Goal: Check status: Check status

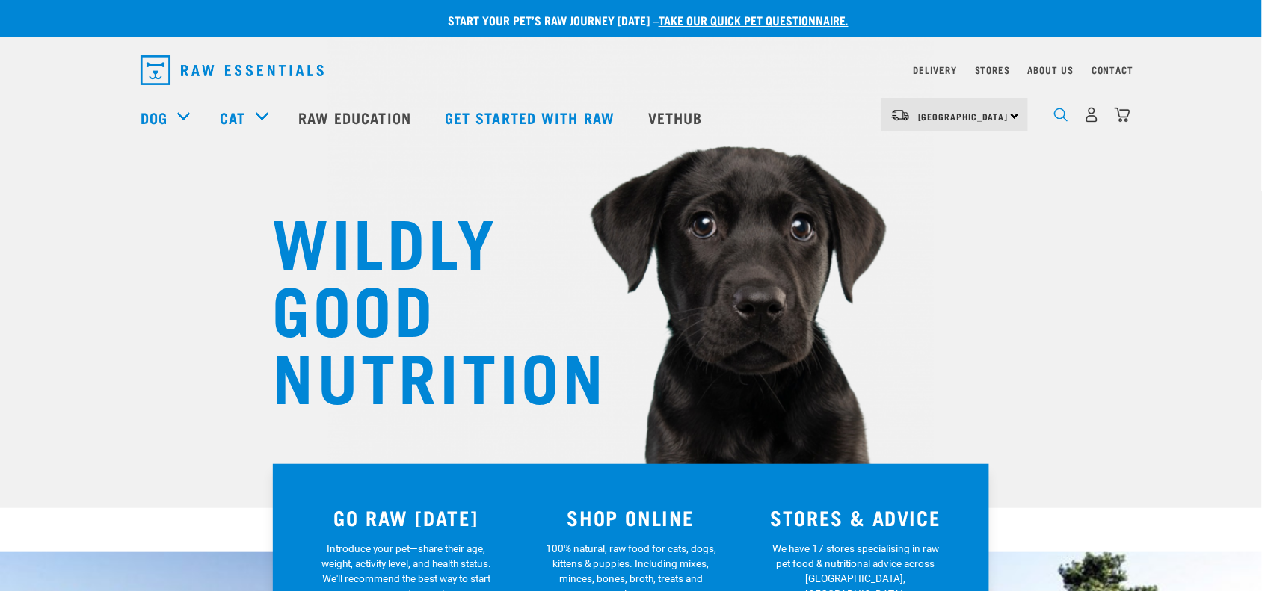
click at [1009, 121] on img "dropdown navigation" at bounding box center [1061, 115] width 14 height 14
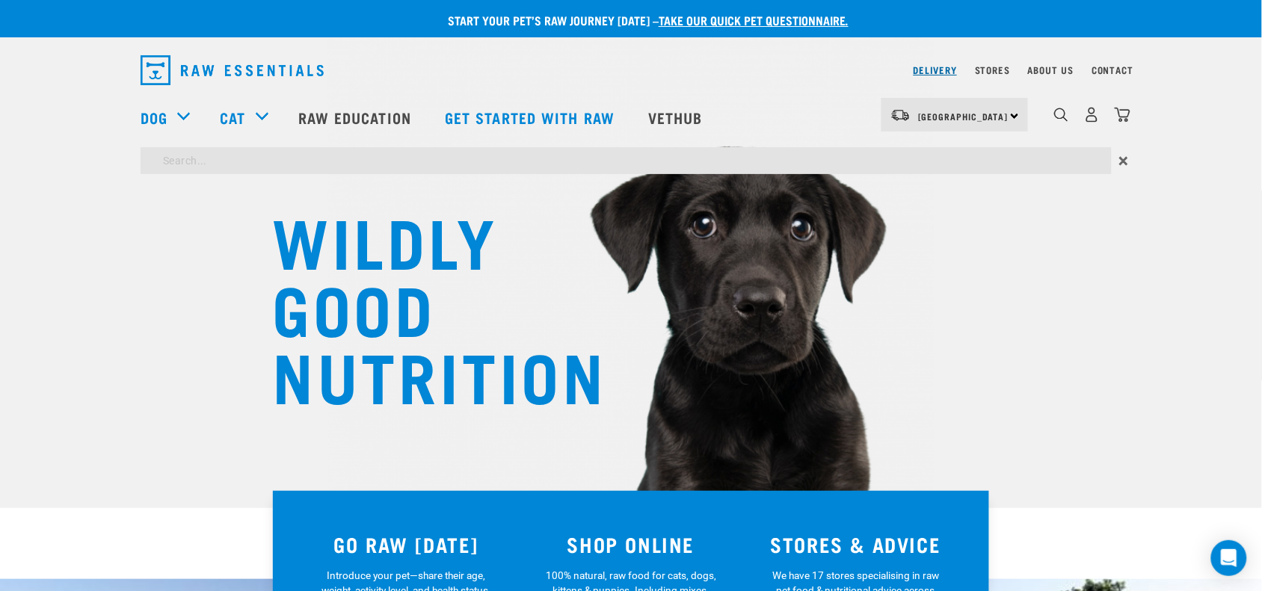
click at [955, 67] on link "Delivery" at bounding box center [935, 69] width 43 height 5
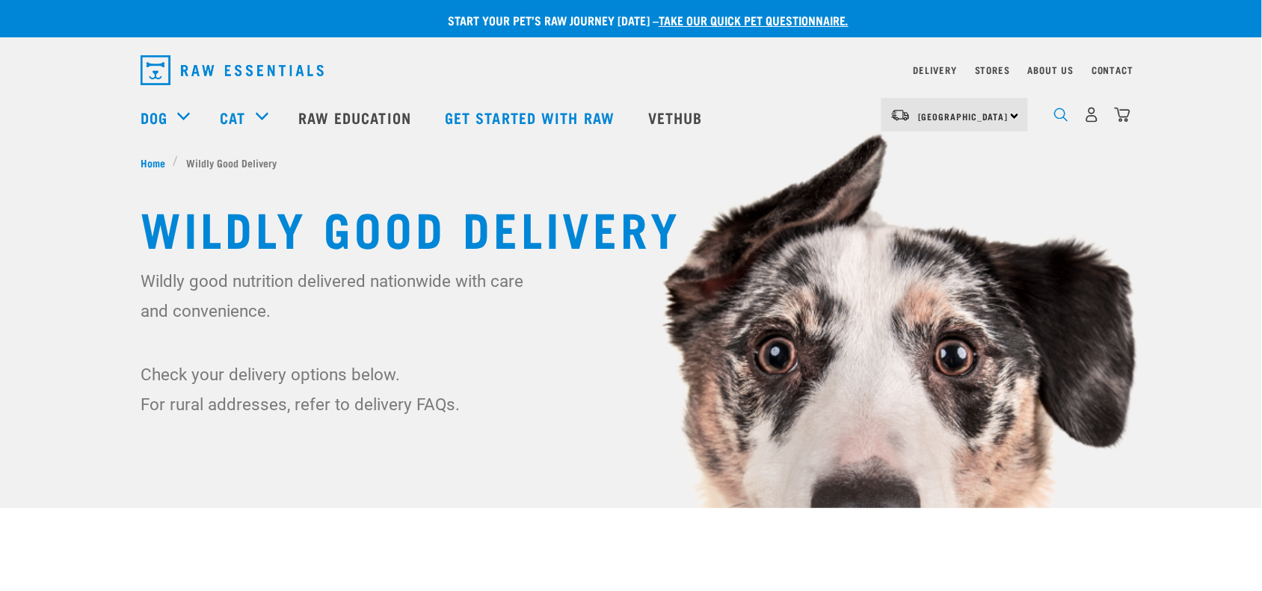
click at [1062, 122] on img "dropdown navigation" at bounding box center [1061, 115] width 14 height 14
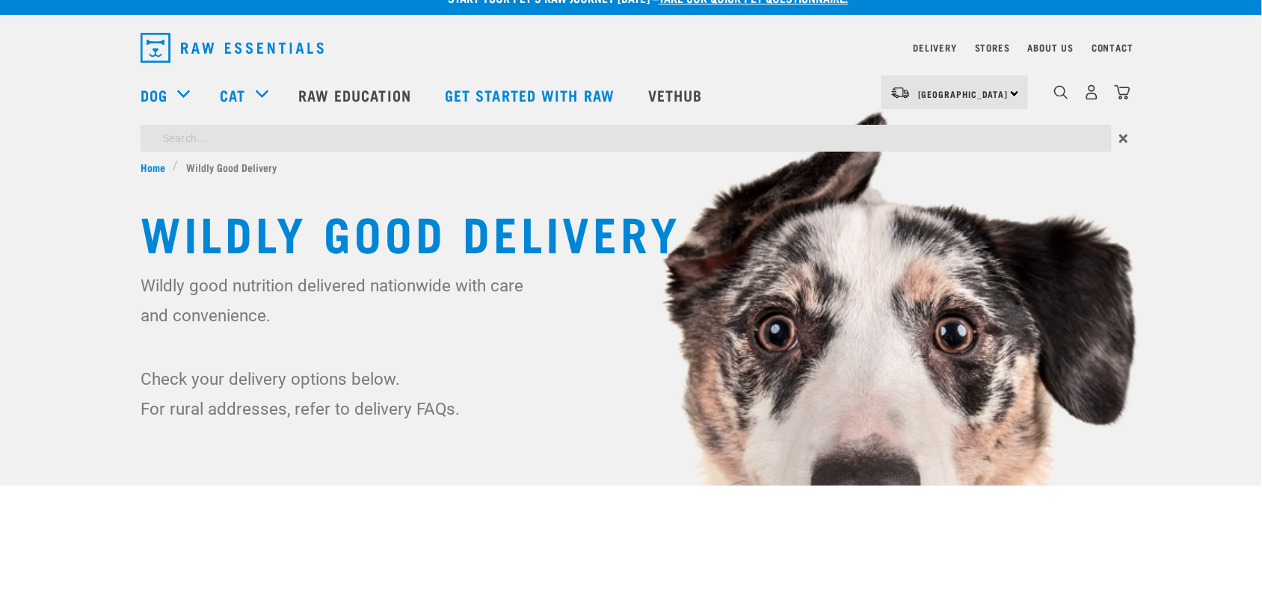
scroll to position [467, 0]
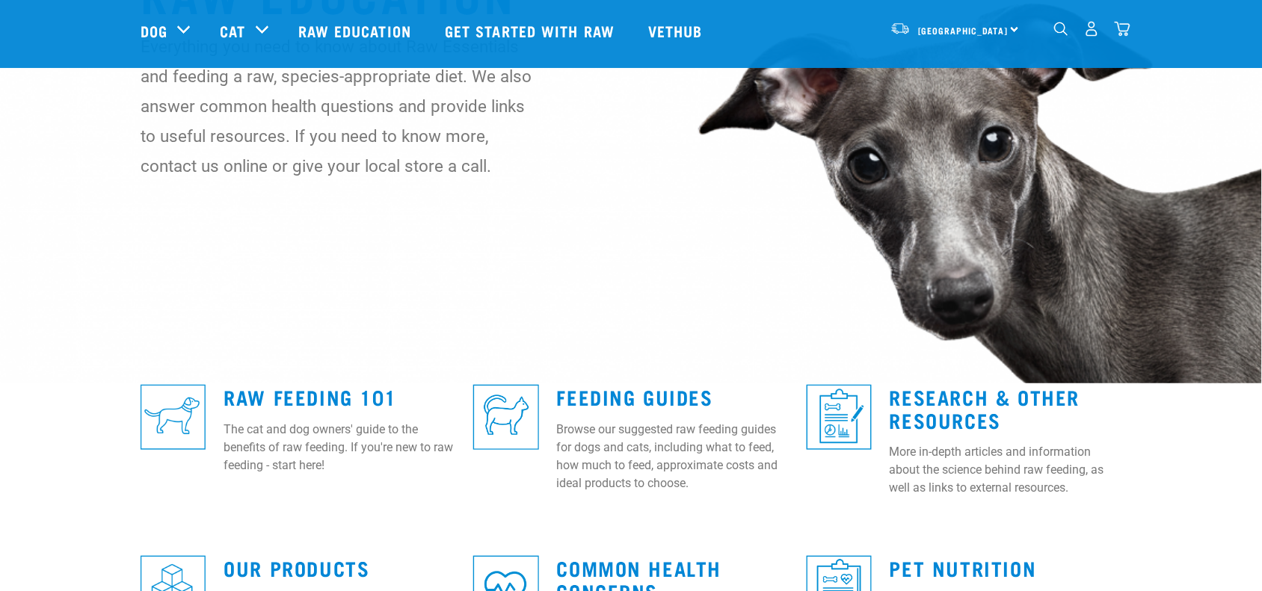
scroll to position [280, 0]
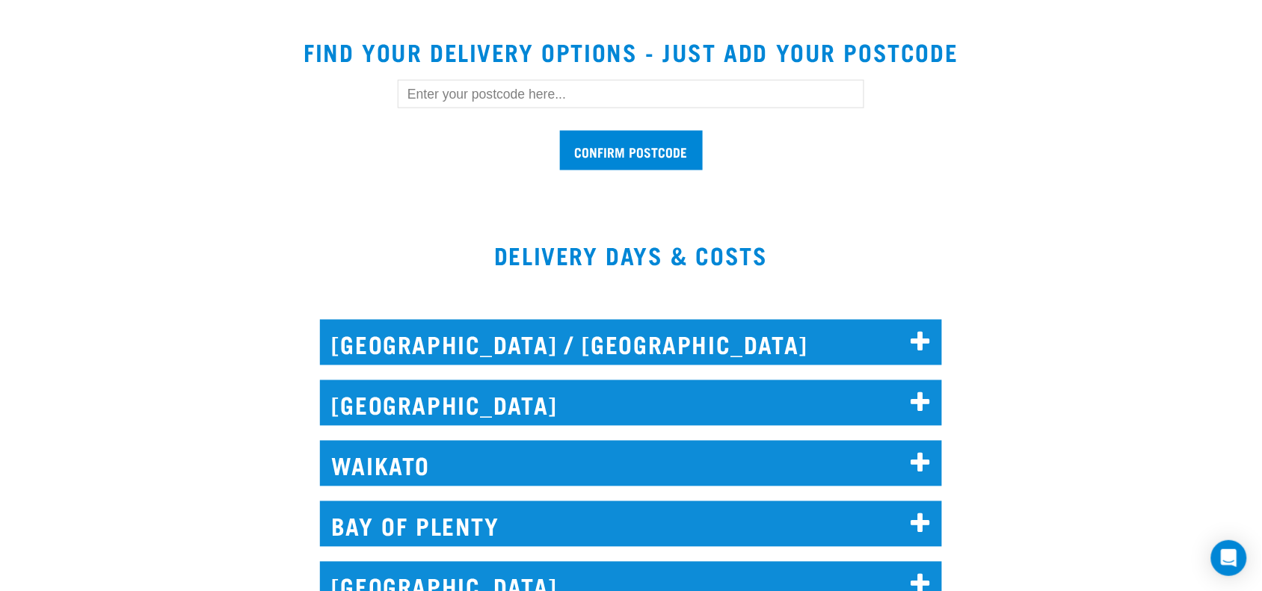
click at [498, 102] on input "text" at bounding box center [631, 94] width 466 height 28
type input "4"
type input "0112"
click at [560, 131] on input "Confirm postcode" at bounding box center [631, 151] width 143 height 40
drag, startPoint x: 597, startPoint y: 136, endPoint x: 600, endPoint y: 146, distance: 10.2
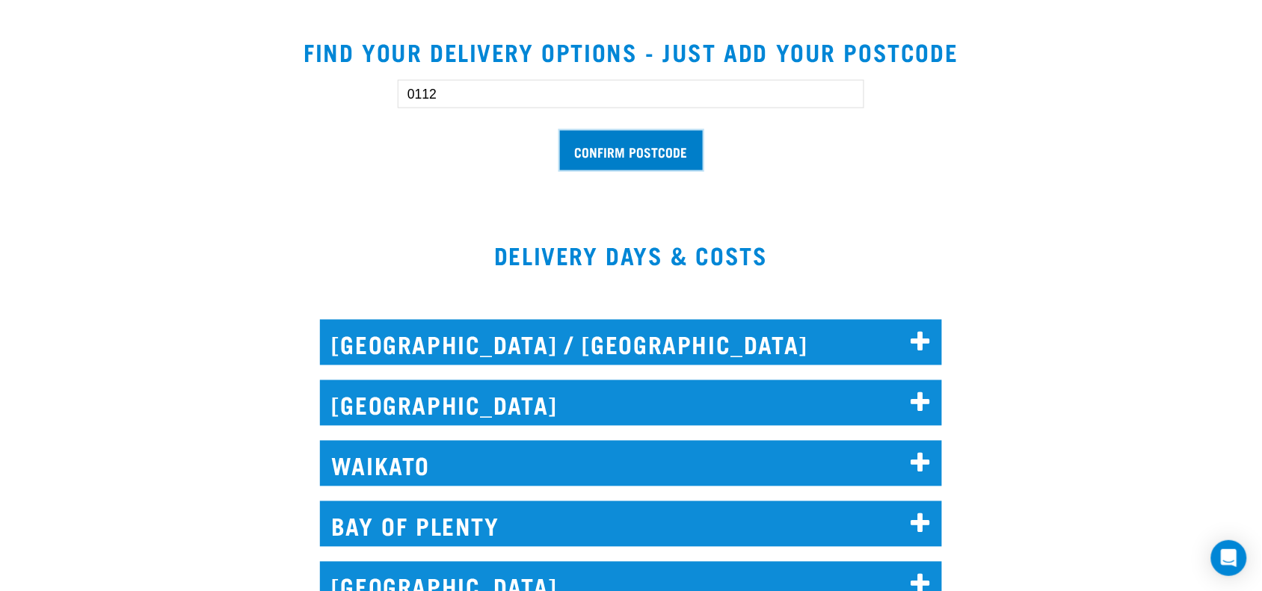
click at [598, 141] on input "Confirm postcode" at bounding box center [631, 151] width 143 height 40
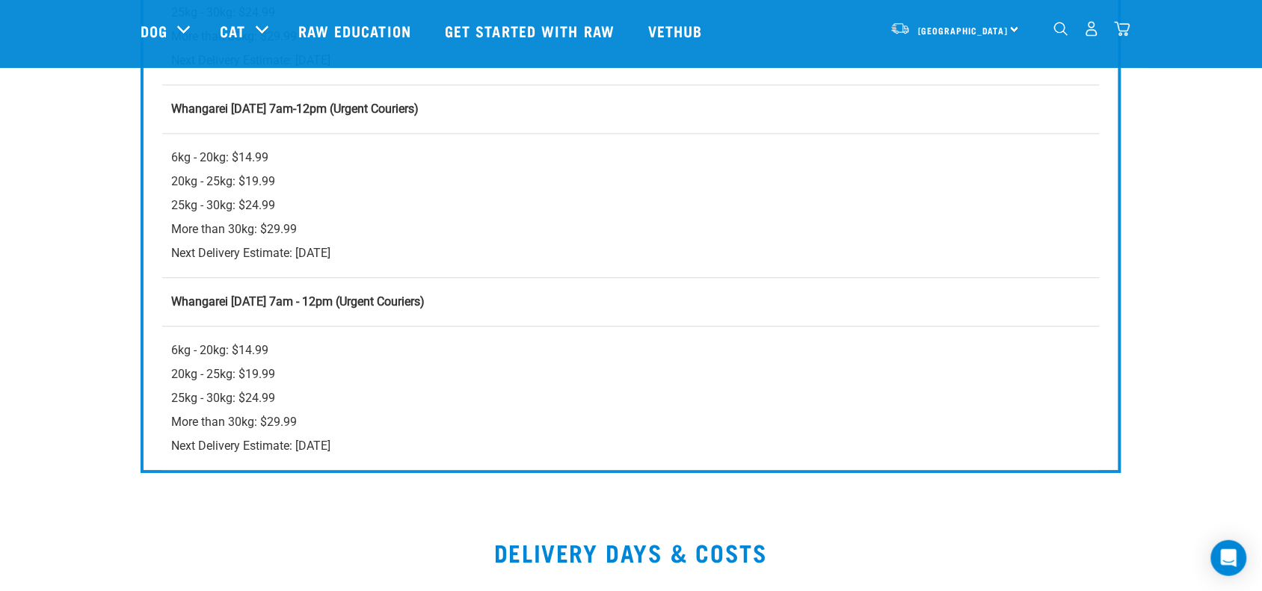
scroll to position [950, 0]
